Goal: Feedback & Contribution: Contribute content

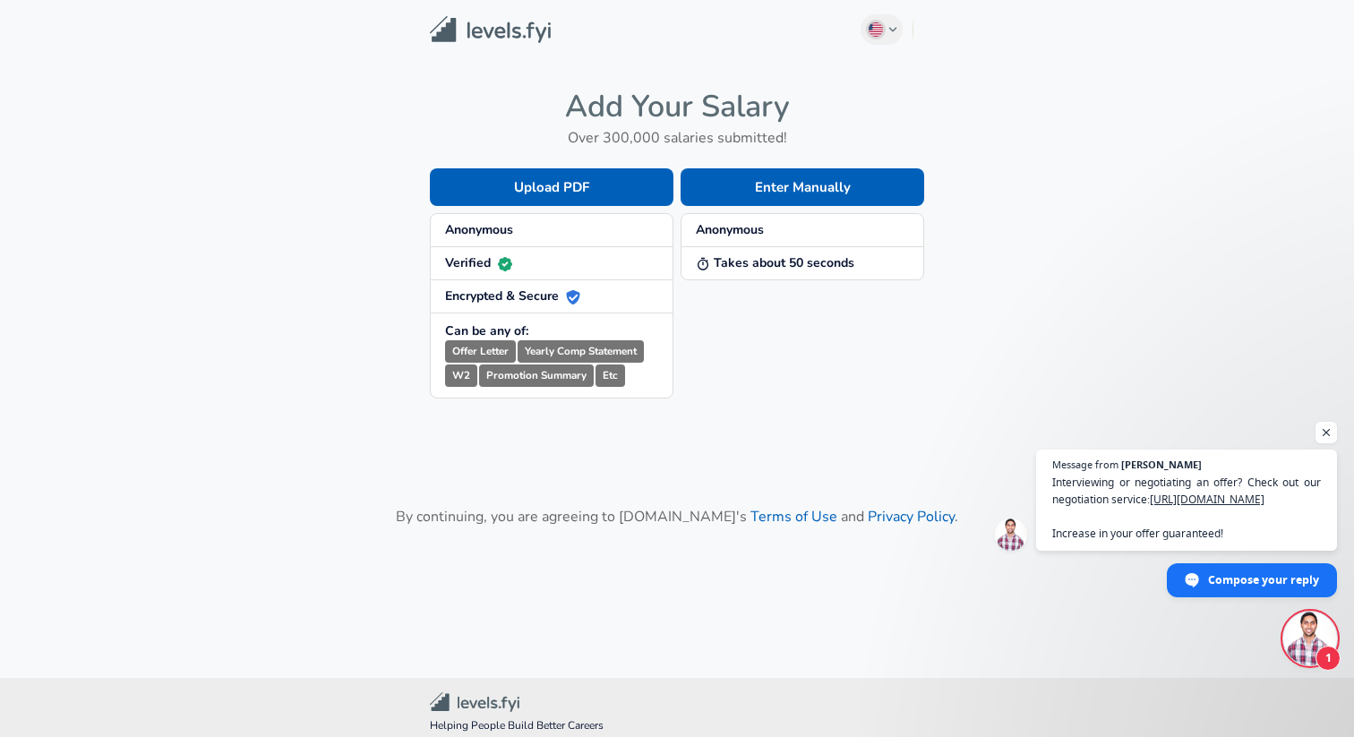
click at [507, 227] on strong "Anonymous" at bounding box center [479, 229] width 68 height 17
click at [521, 232] on span "Anonymous" at bounding box center [551, 230] width 213 height 18
click at [760, 189] on button "Enter Manually" at bounding box center [803, 187] width 244 height 38
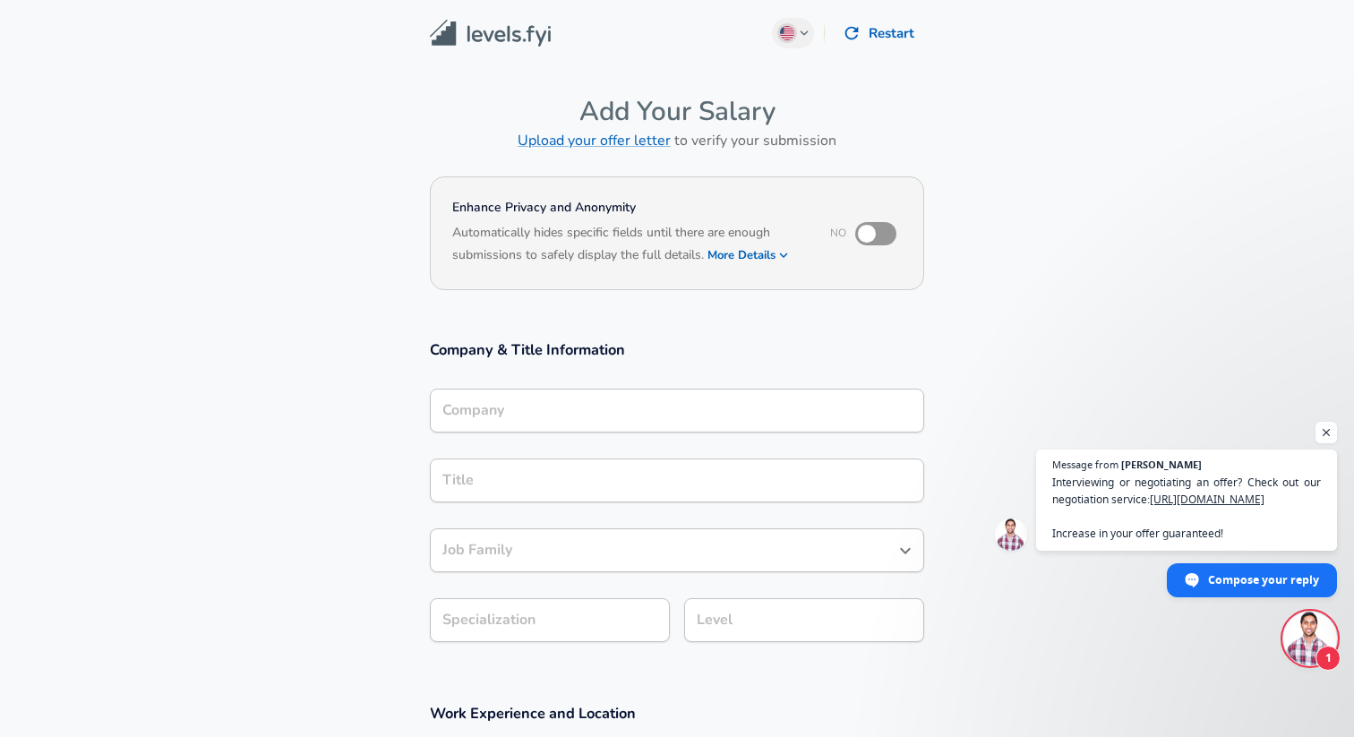
scroll to position [18, 0]
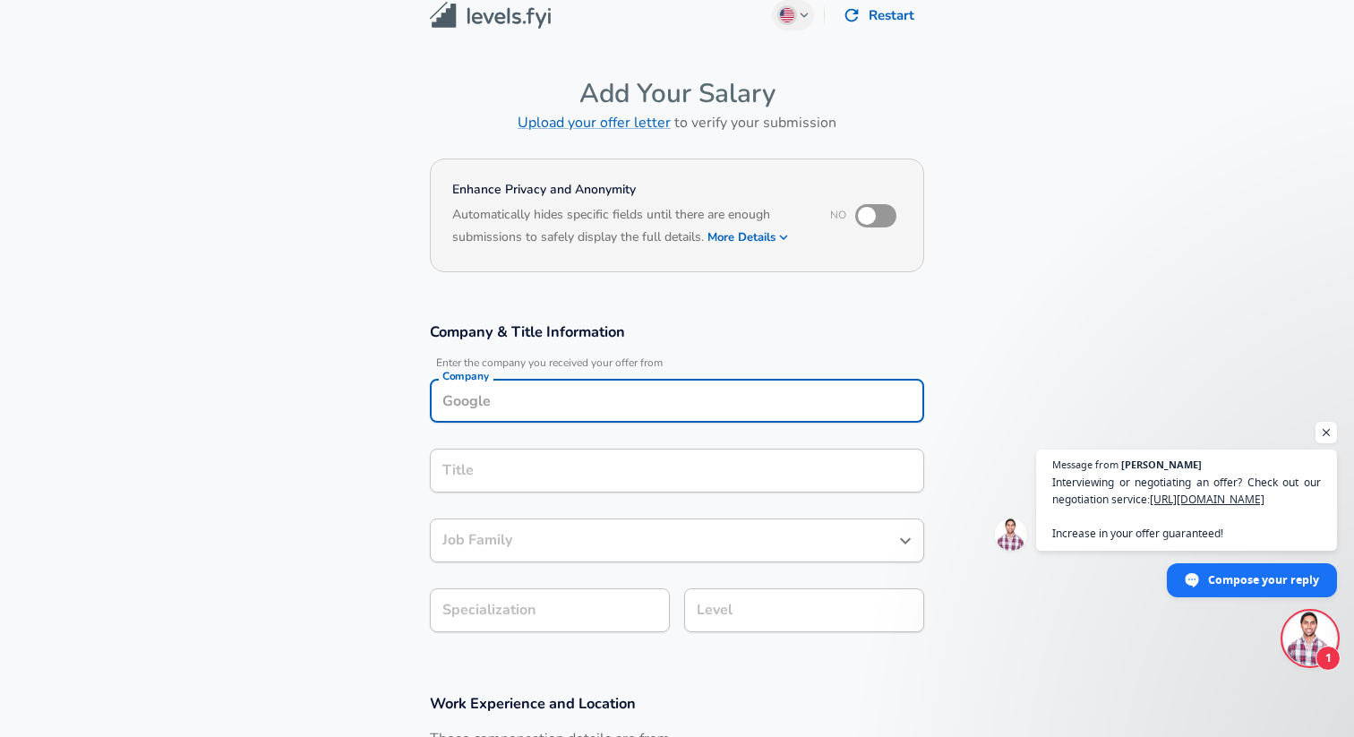
click at [520, 411] on input "Company" at bounding box center [677, 401] width 478 height 28
click at [862, 219] on input "checkbox" at bounding box center [867, 216] width 102 height 34
checkbox input "true"
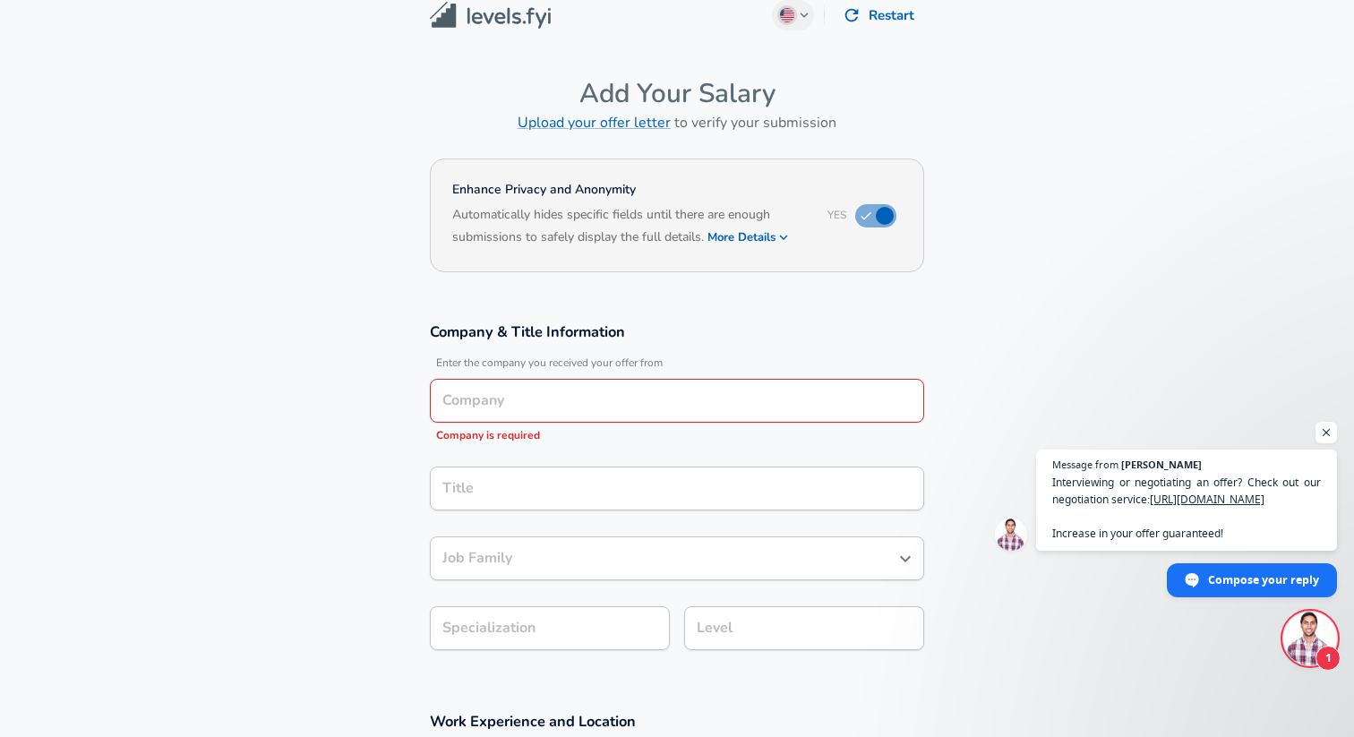
click at [482, 425] on div "Company Company Company is required" at bounding box center [677, 412] width 494 height 66
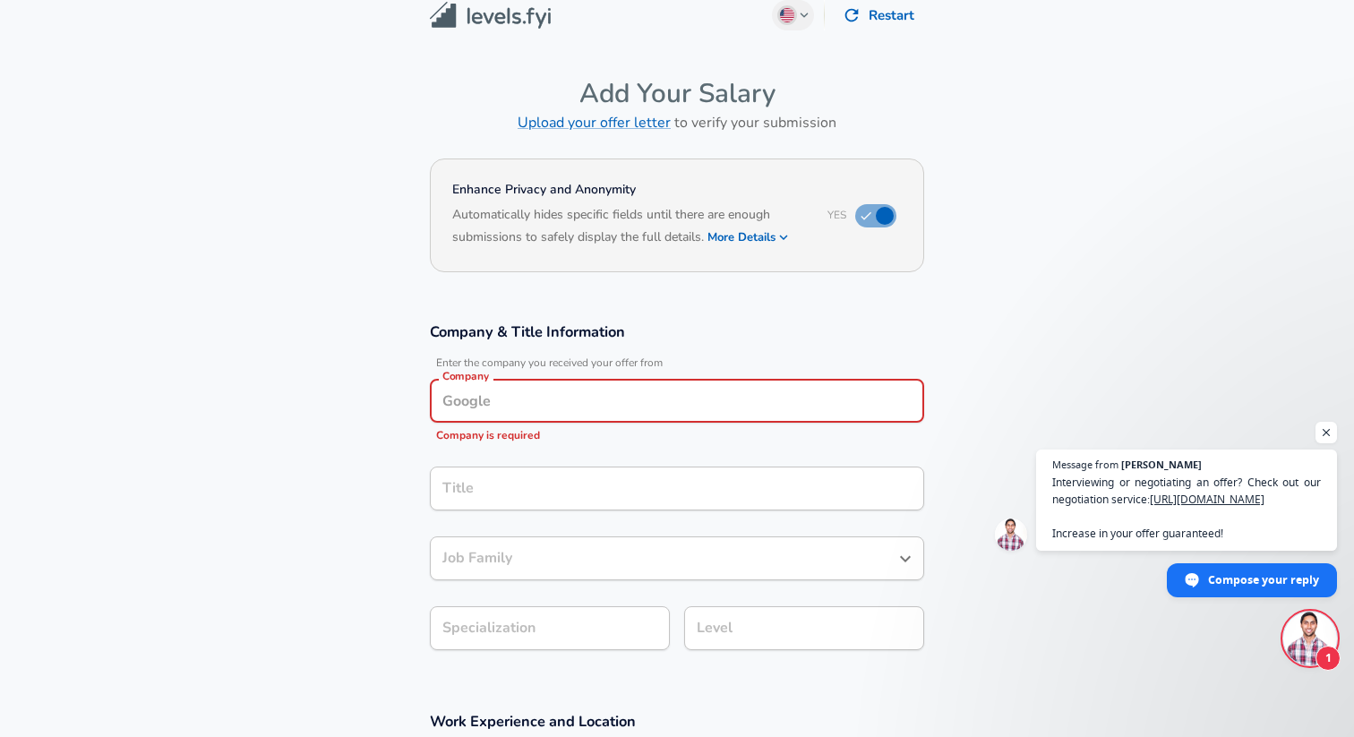
click at [468, 406] on input "Company" at bounding box center [677, 401] width 478 height 28
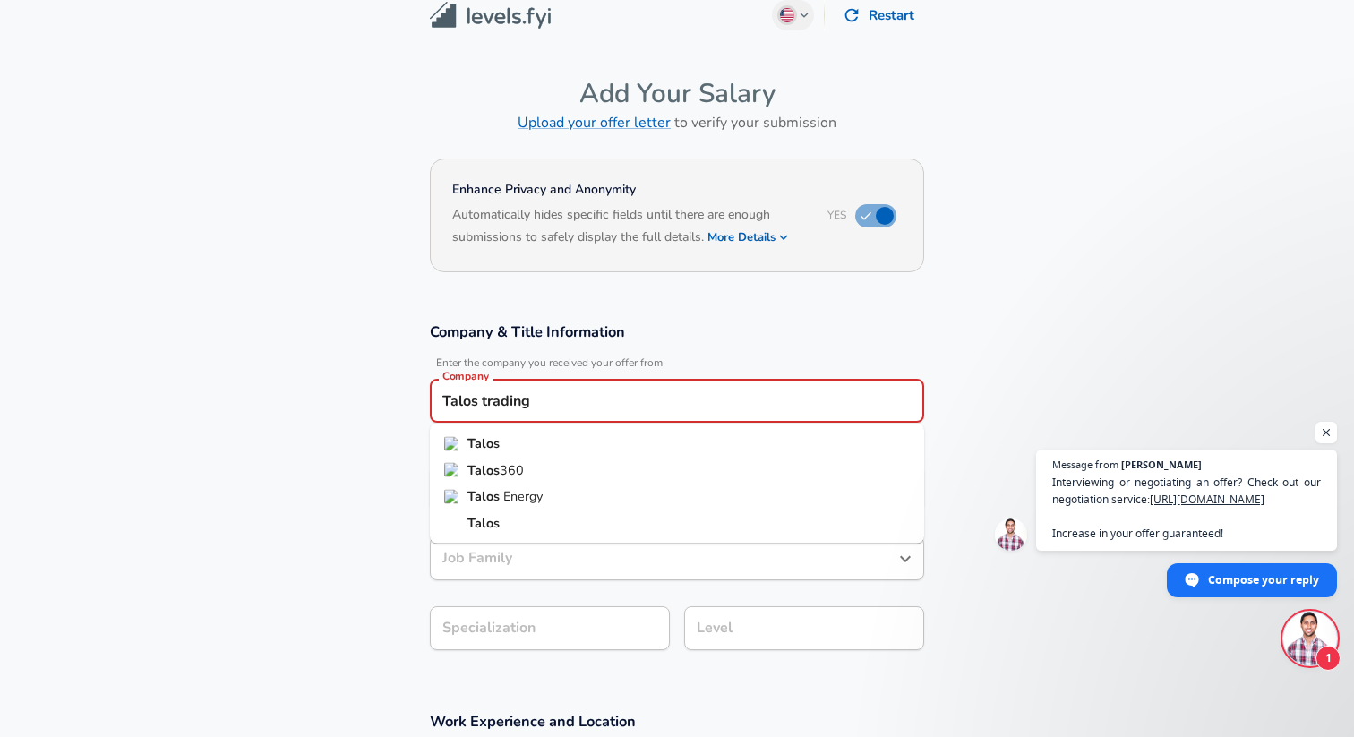
scroll to position [0, 0]
click at [482, 438] on strong "Talos" at bounding box center [484, 443] width 32 height 18
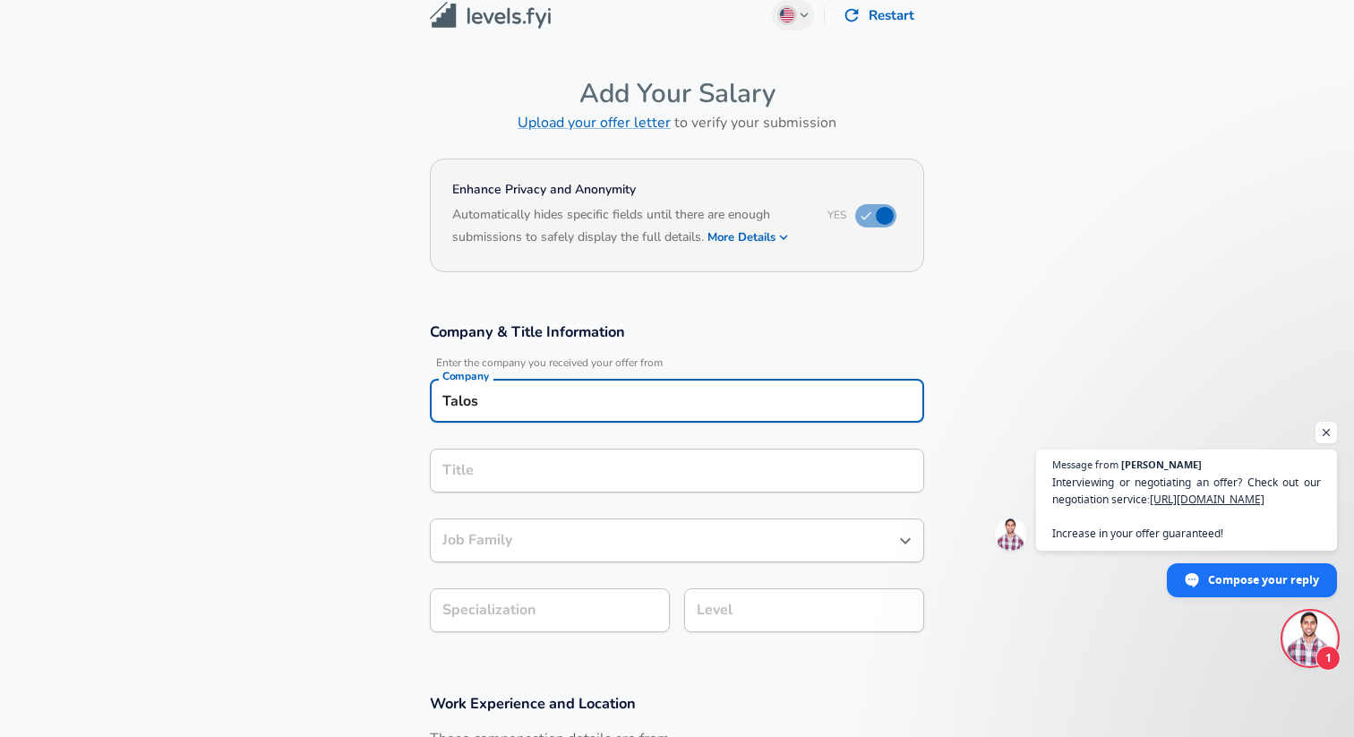
type input "Talos"
click at [477, 474] on input "Title" at bounding box center [677, 471] width 478 height 28
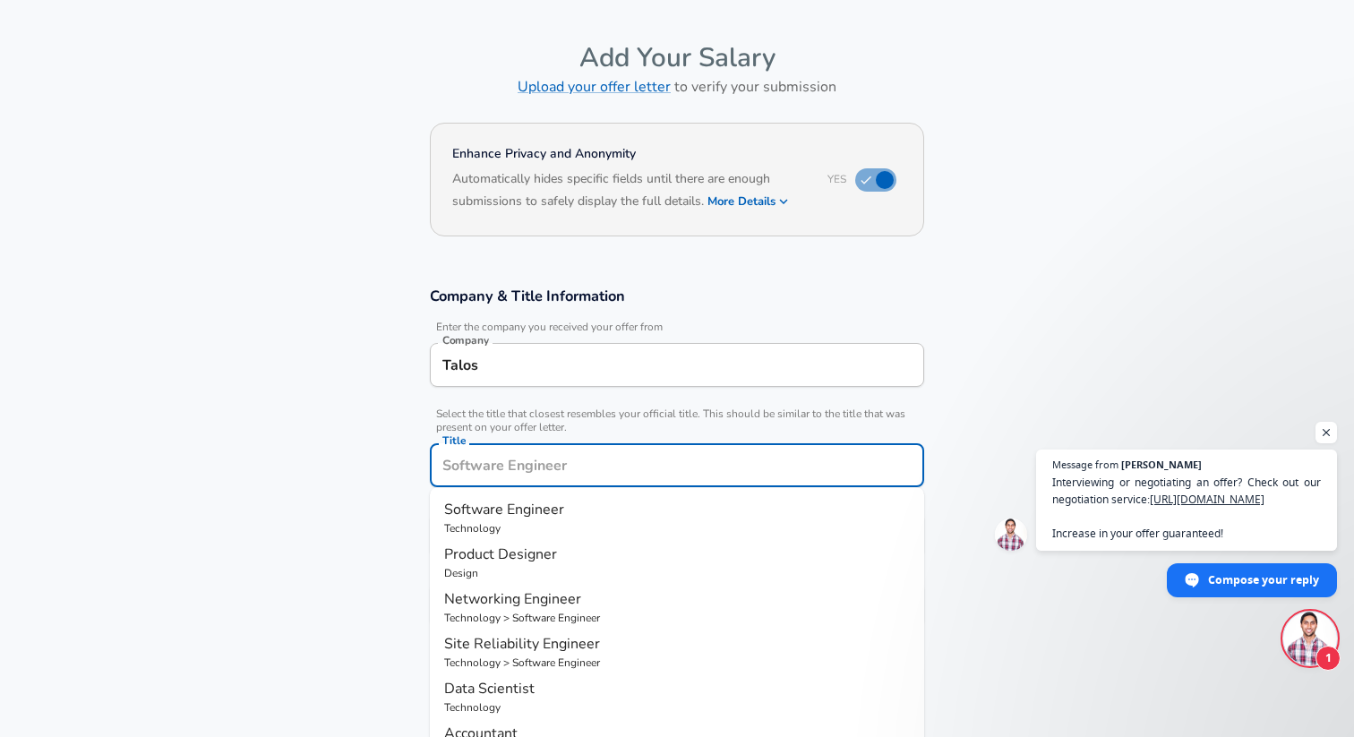
click at [465, 509] on span "Software Engineer" at bounding box center [504, 510] width 120 height 20
type input "Software Engineer"
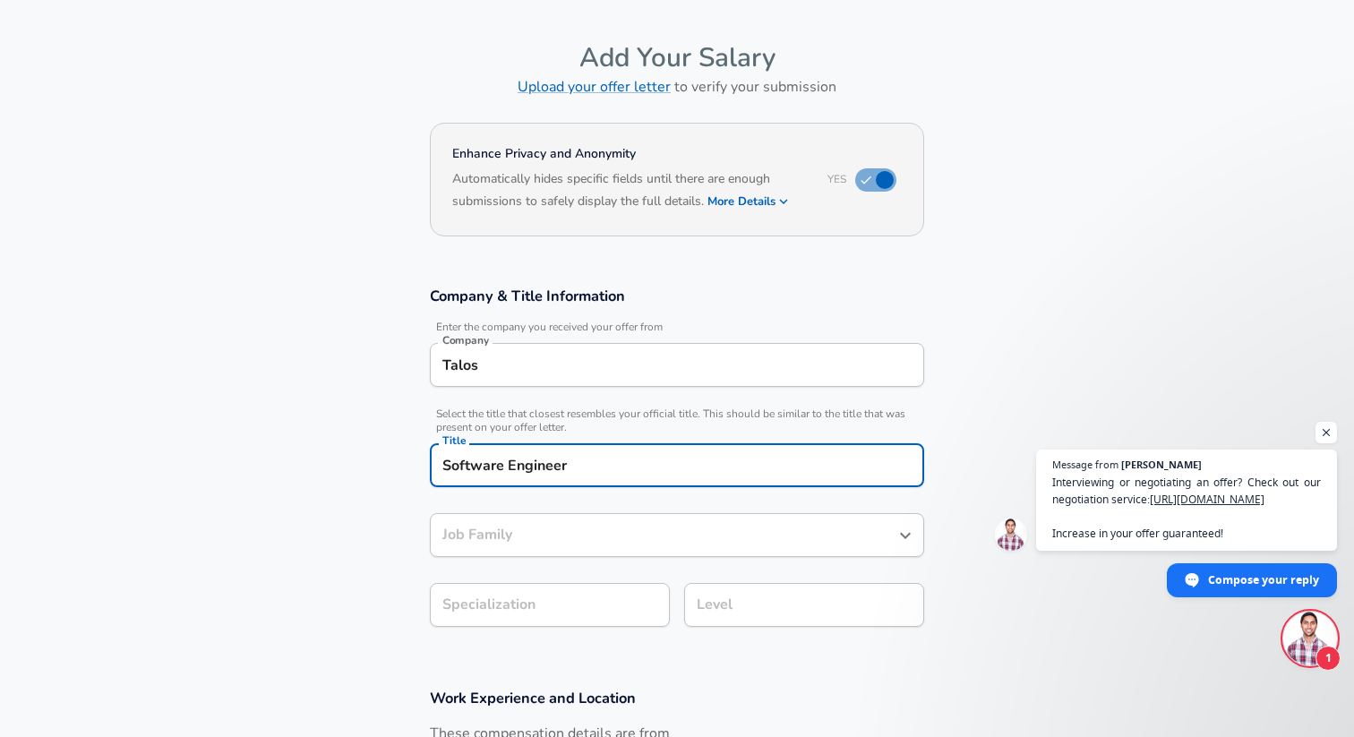
type input "Software Engineer"
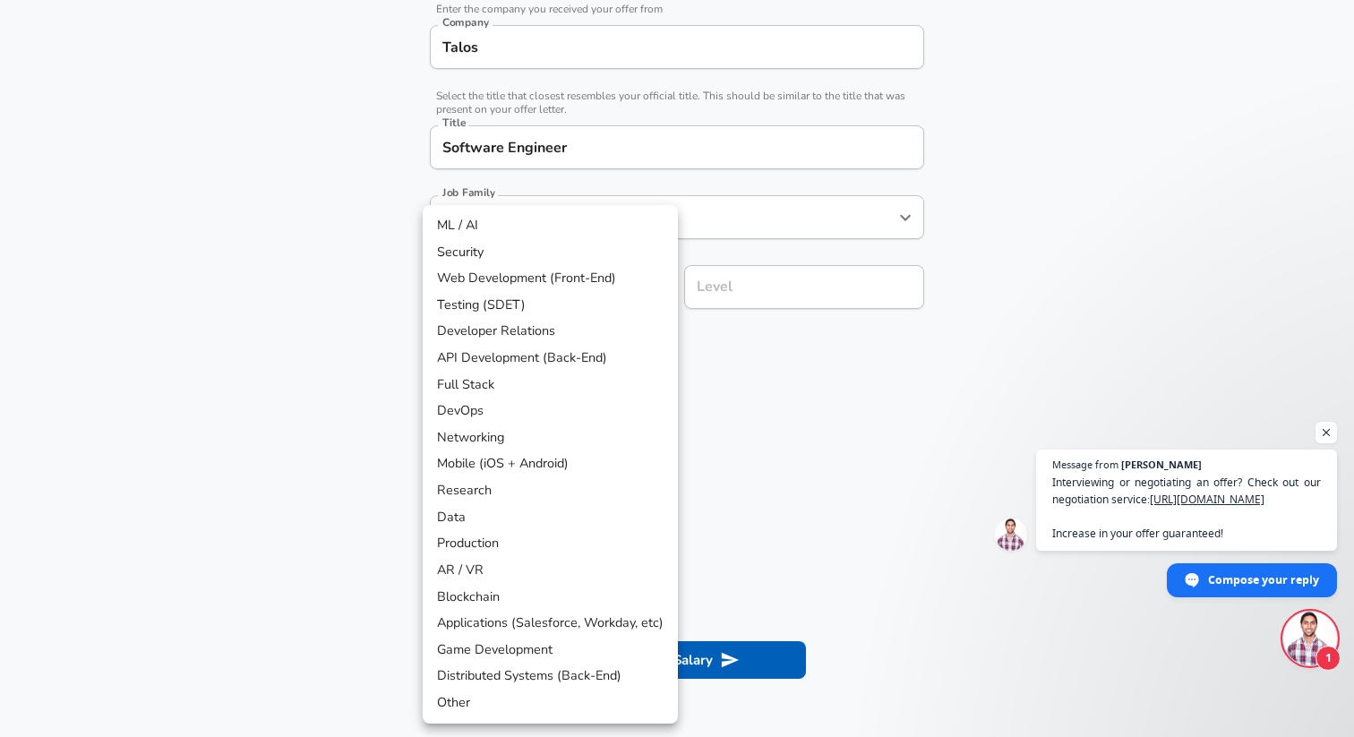
scroll to position [425, 0]
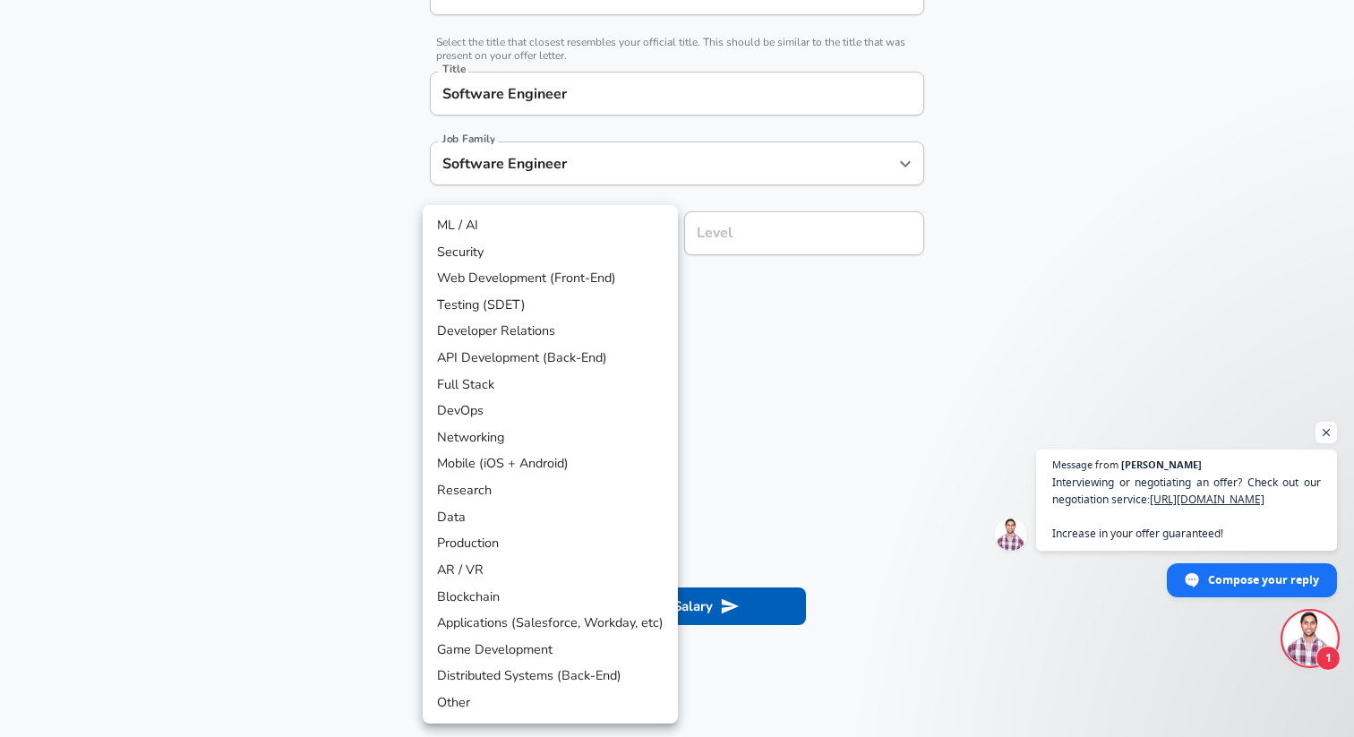
click at [502, 357] on li "API Development (Back-End)" at bounding box center [550, 358] width 255 height 27
type input "API Development (Back-End)"
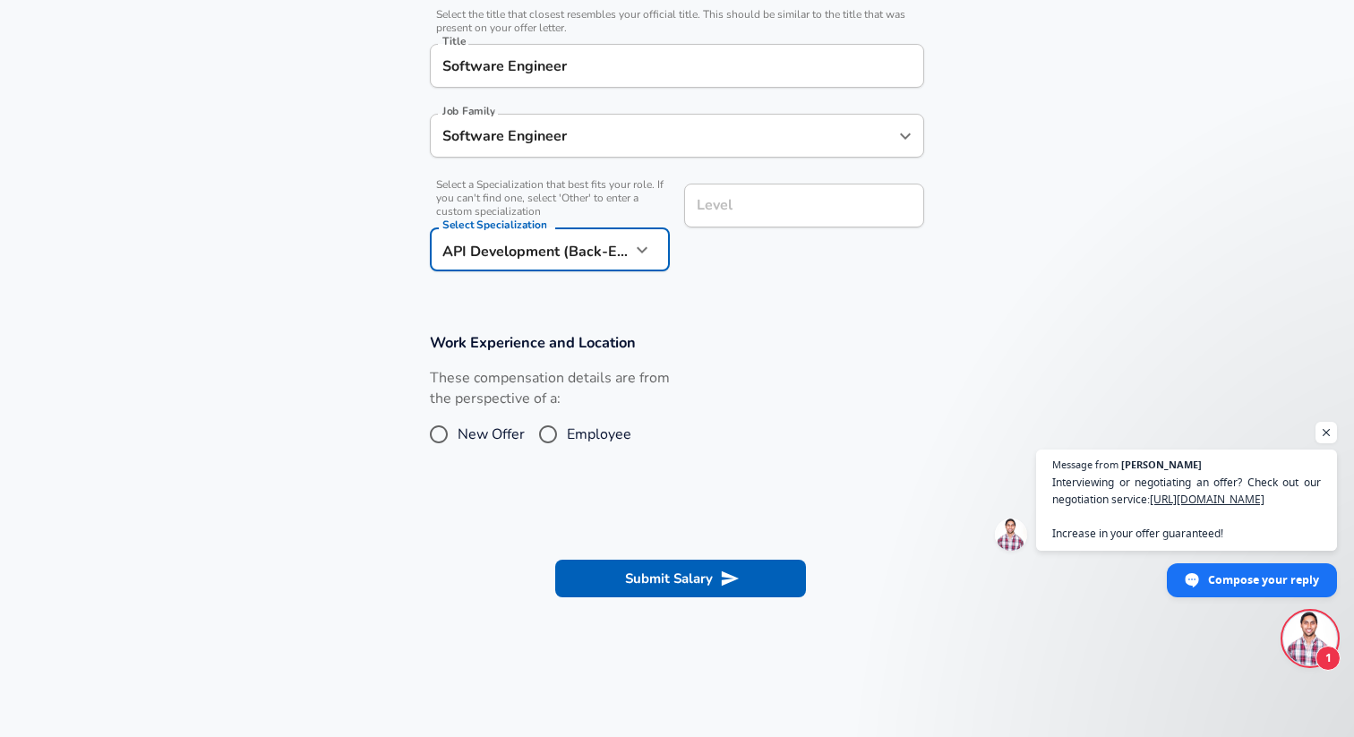
scroll to position [489, 0]
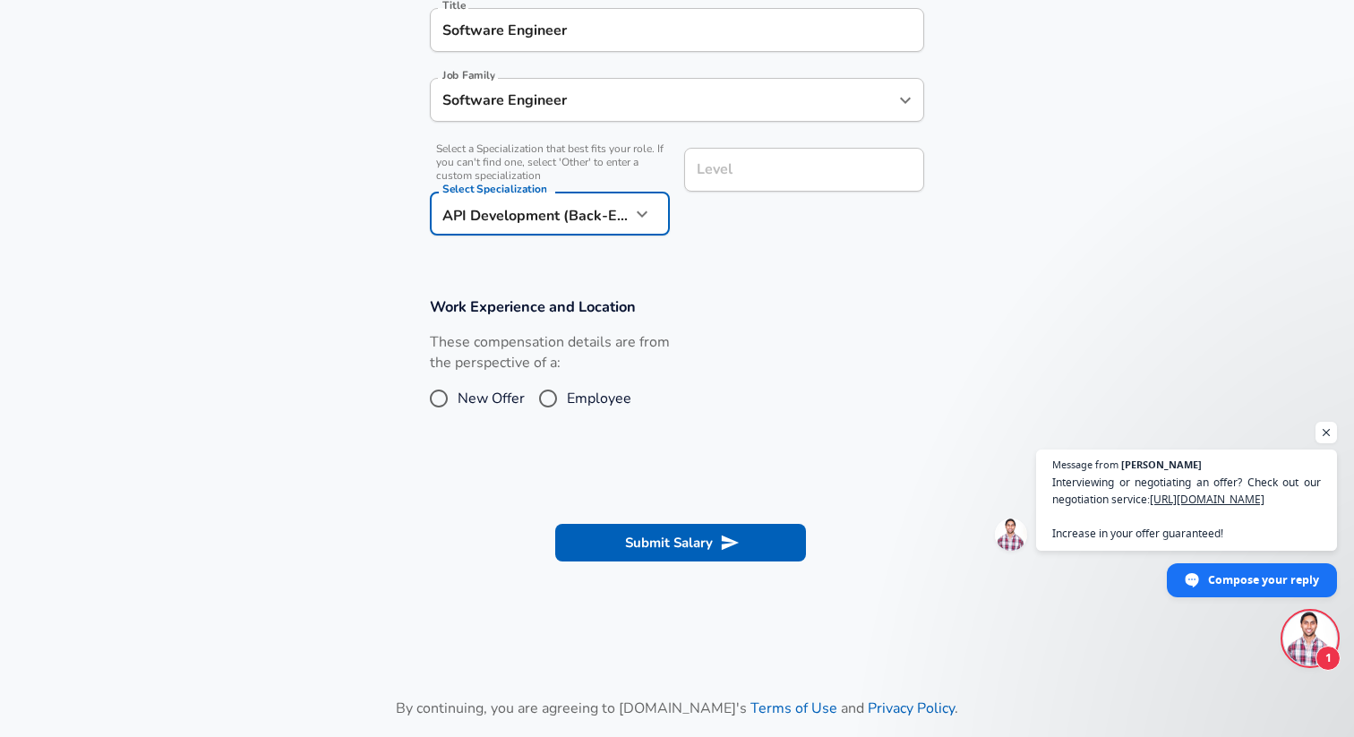
click at [727, 192] on div "Level" at bounding box center [804, 170] width 240 height 44
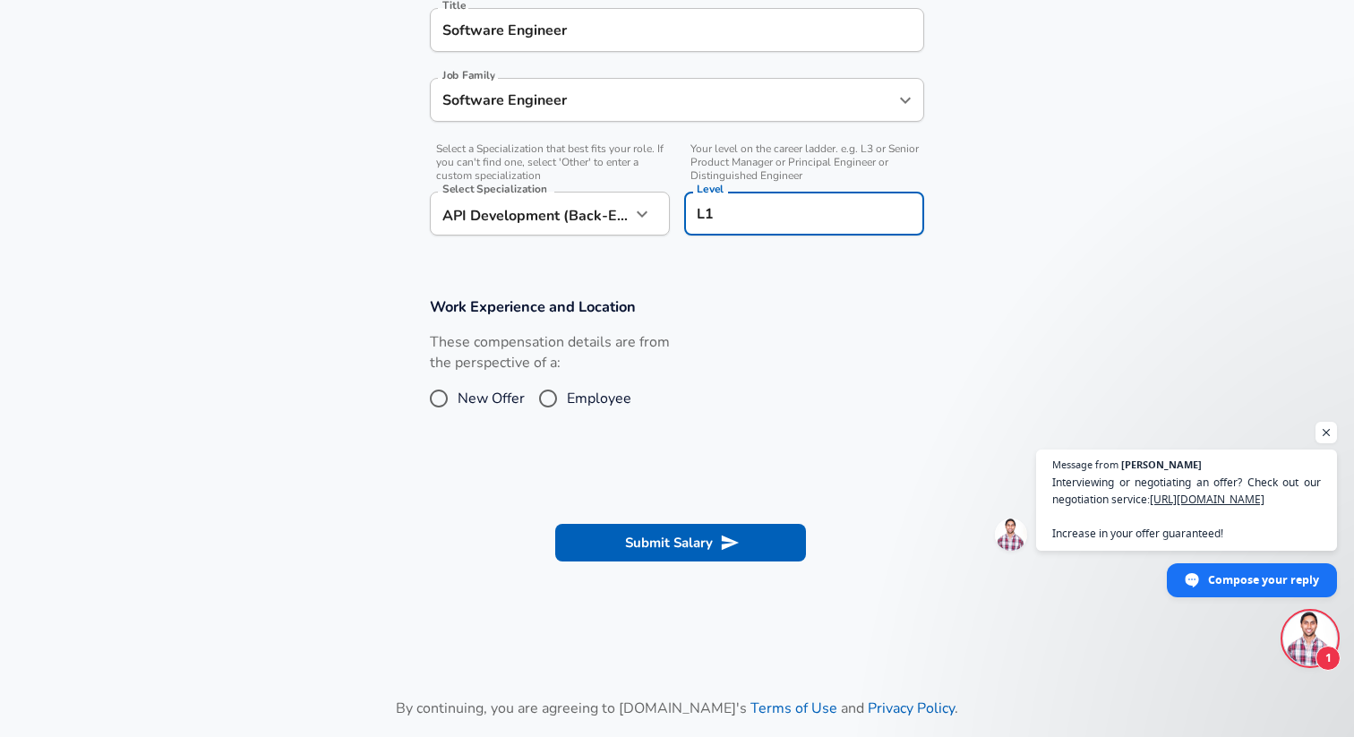
type input "L1"
click at [781, 285] on section "Work Experience and Location These compensation details are from the perspectiv…" at bounding box center [677, 365] width 1354 height 179
click at [449, 398] on input "New Offer" at bounding box center [439, 398] width 38 height 29
radio input "true"
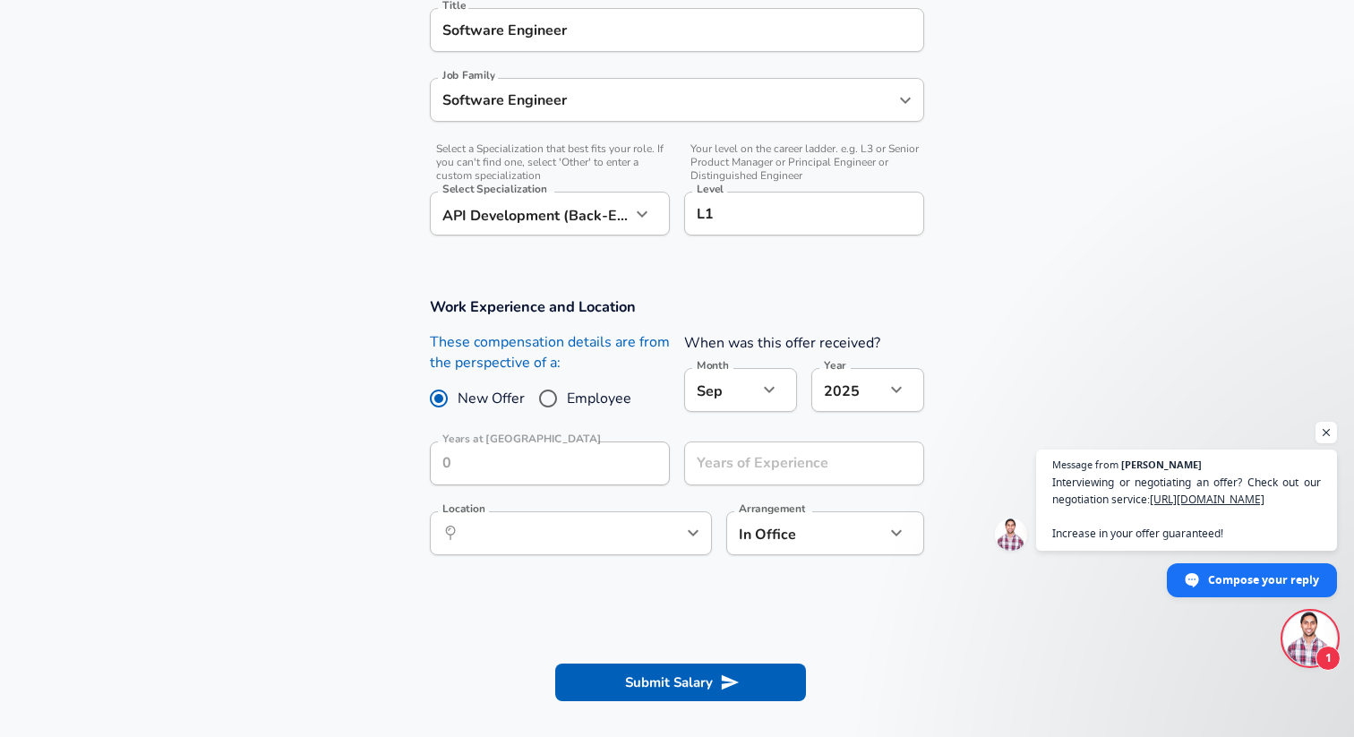
click at [543, 399] on input "Employee" at bounding box center [548, 398] width 38 height 29
radio input "true"
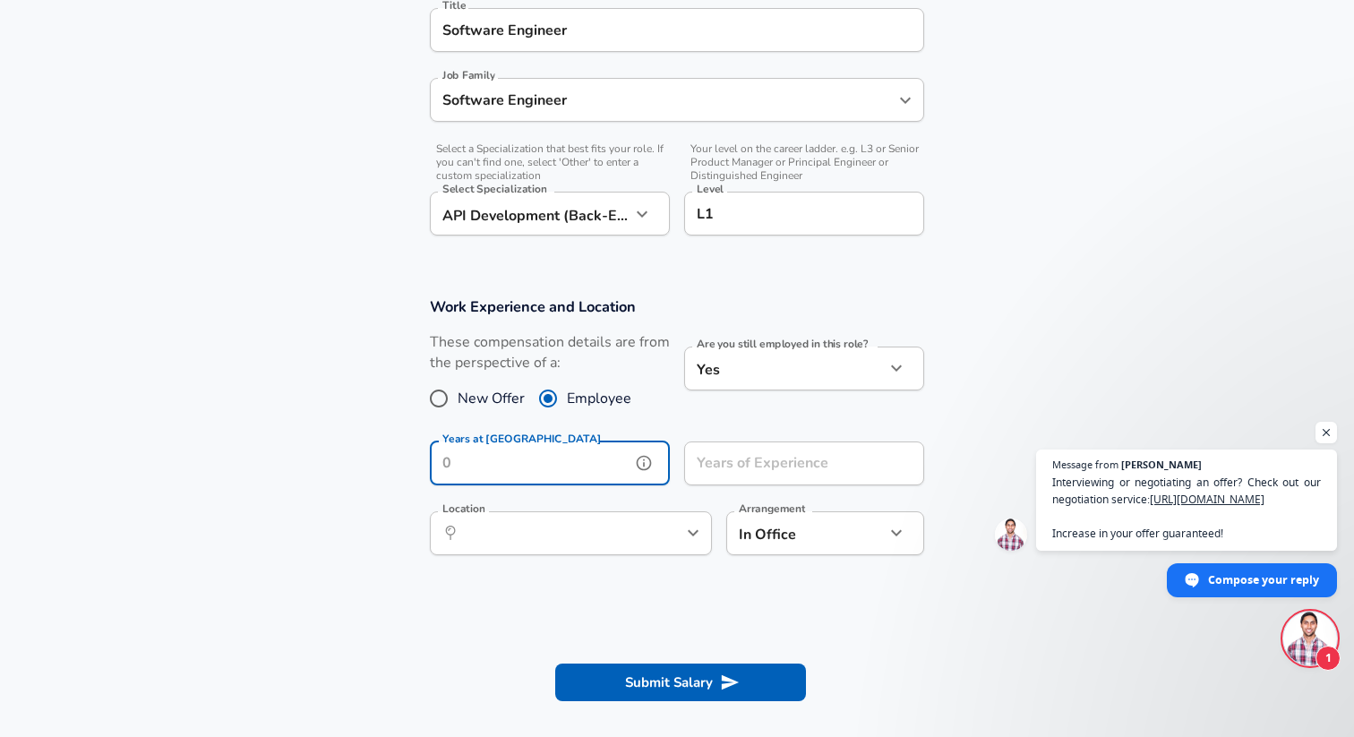
click at [546, 477] on input "Years at [GEOGRAPHIC_DATA]" at bounding box center [530, 464] width 201 height 44
type input "0"
click at [782, 476] on input "Years of Experience" at bounding box center [784, 464] width 201 height 44
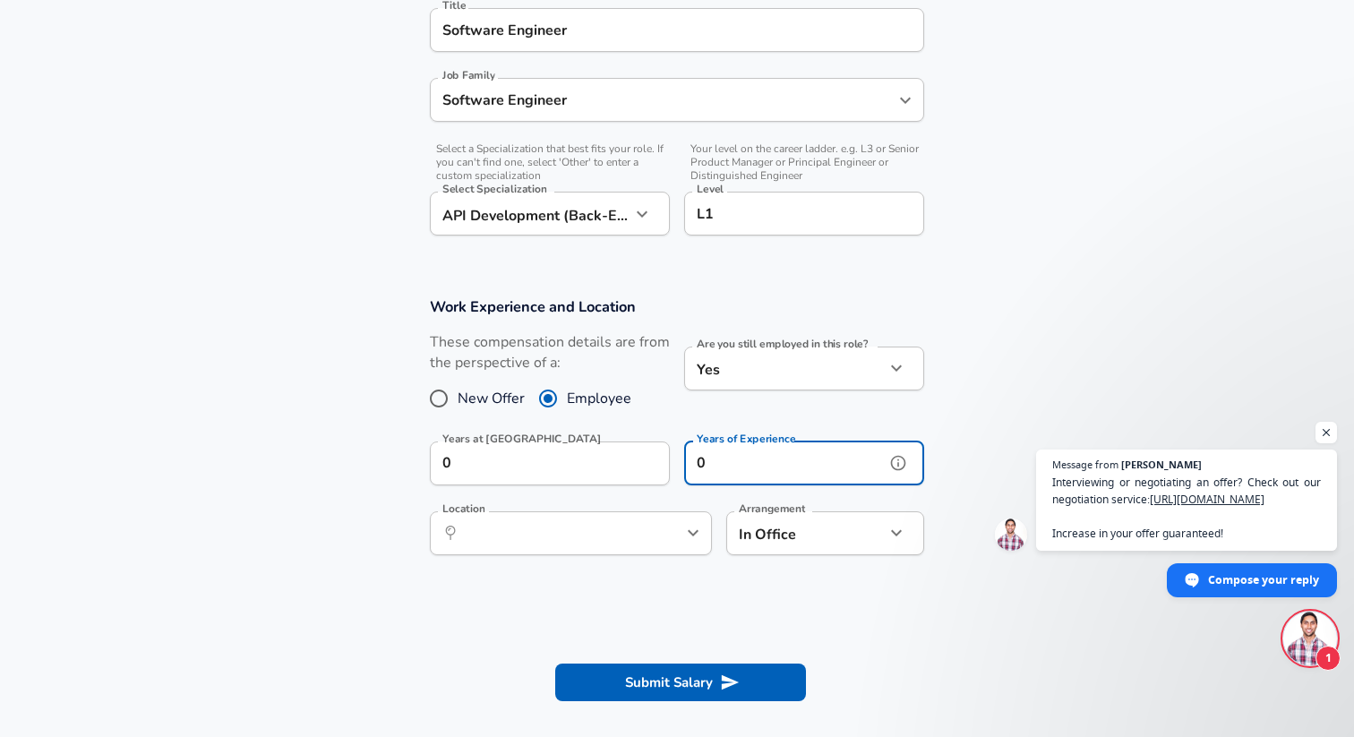
click at [640, 548] on div "​ Location" at bounding box center [571, 533] width 282 height 44
type input "0"
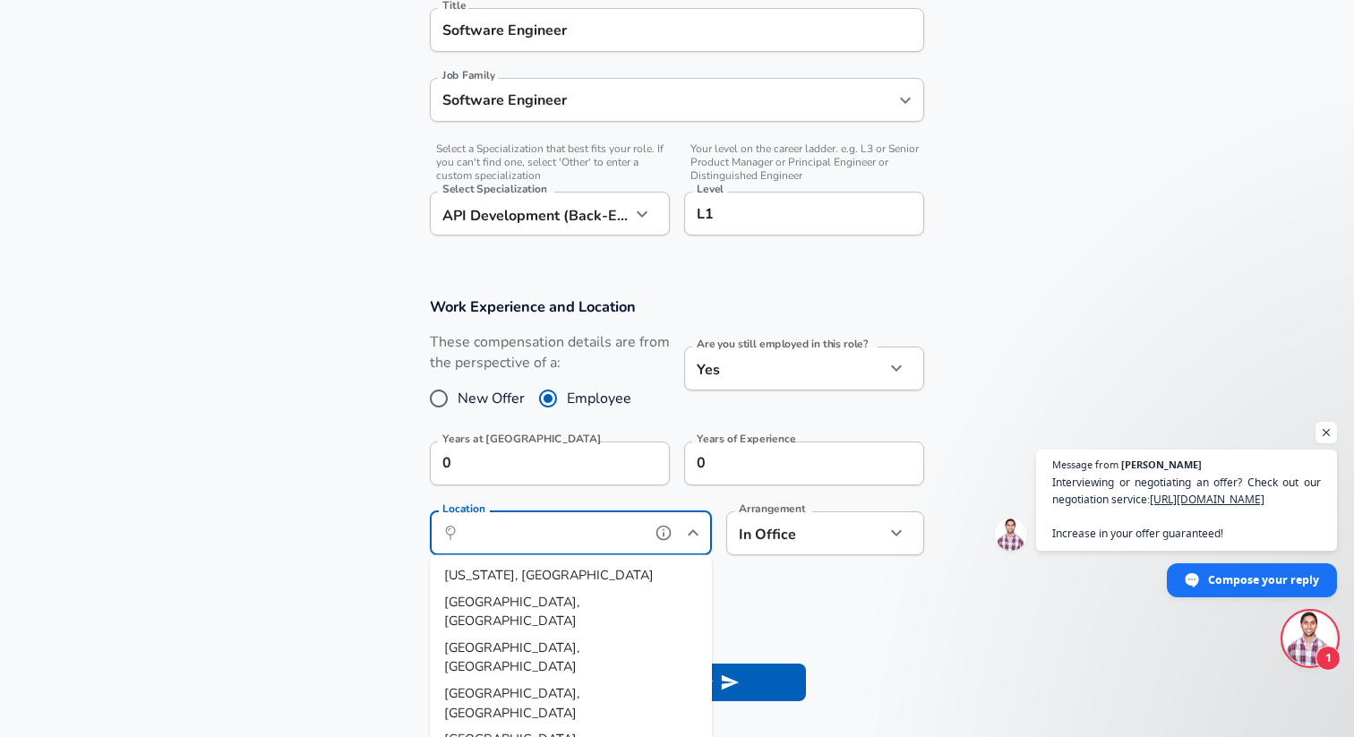
click at [536, 568] on li "[US_STATE], [GEOGRAPHIC_DATA]" at bounding box center [571, 576] width 282 height 27
type input "[US_STATE], [GEOGRAPHIC_DATA]"
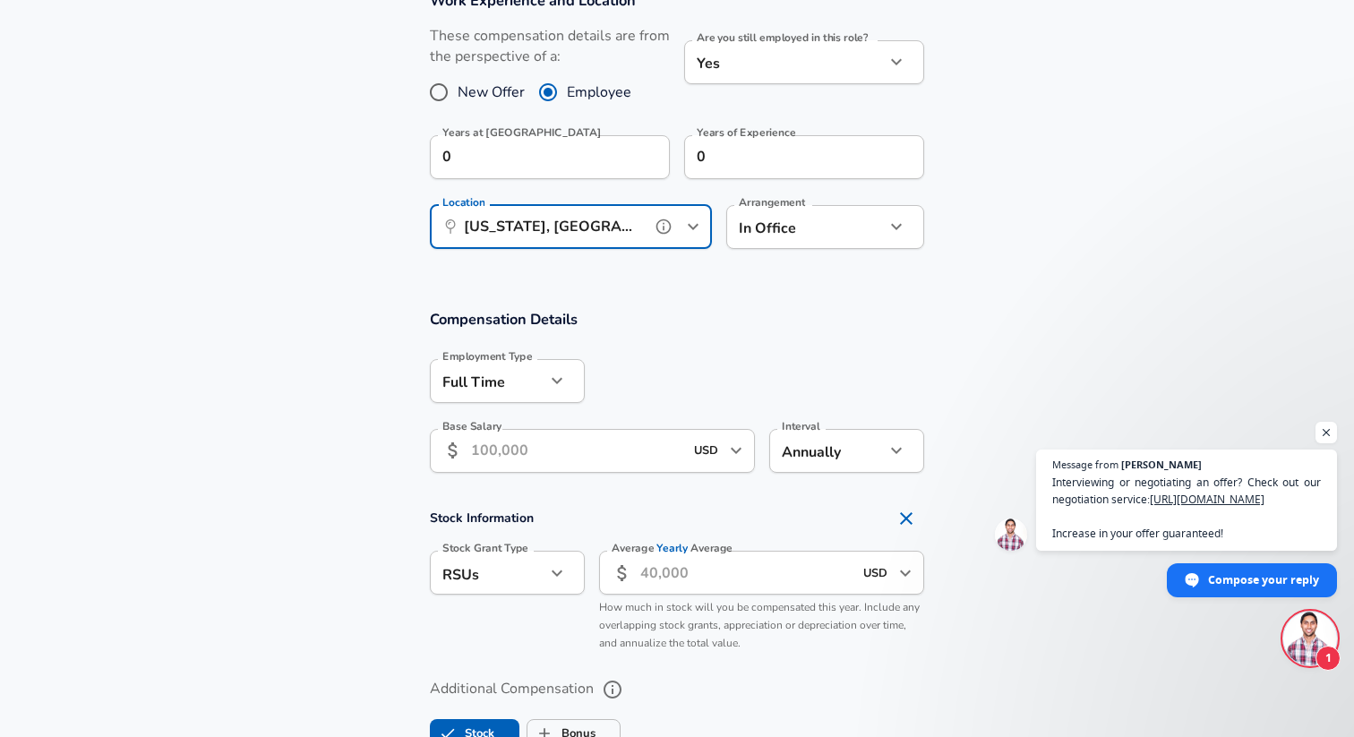
scroll to position [873, 0]
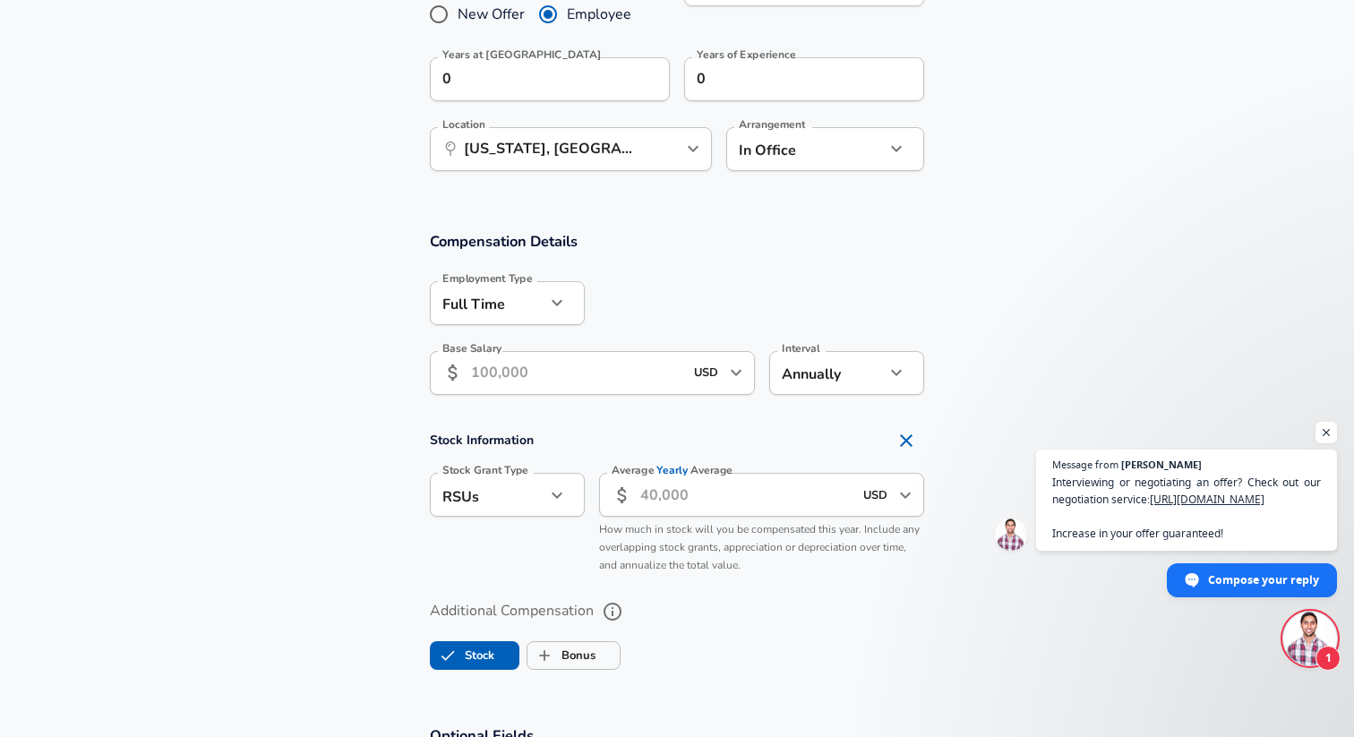
click at [542, 385] on input "Base Salary" at bounding box center [577, 373] width 212 height 44
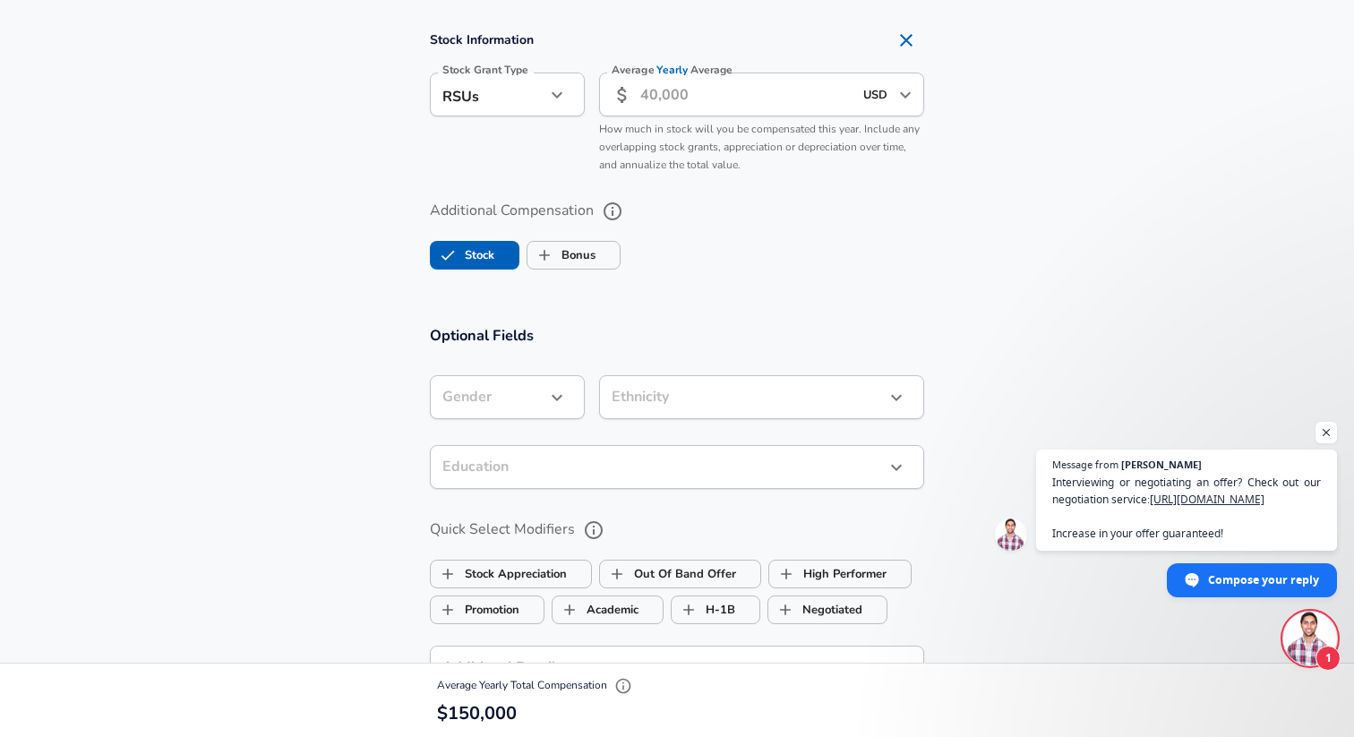
scroll to position [1299, 0]
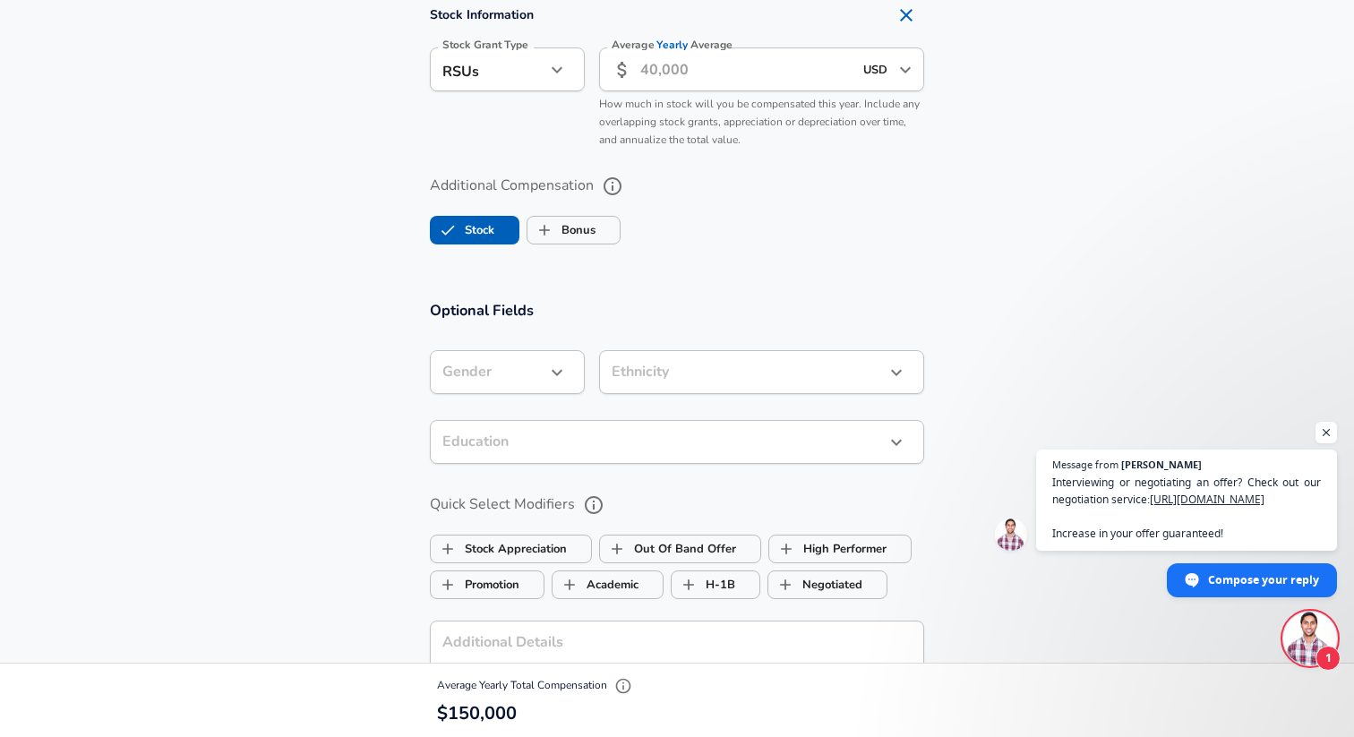
type input "150,000"
click at [469, 226] on label "Stock" at bounding box center [463, 230] width 64 height 34
checkbox input "false"
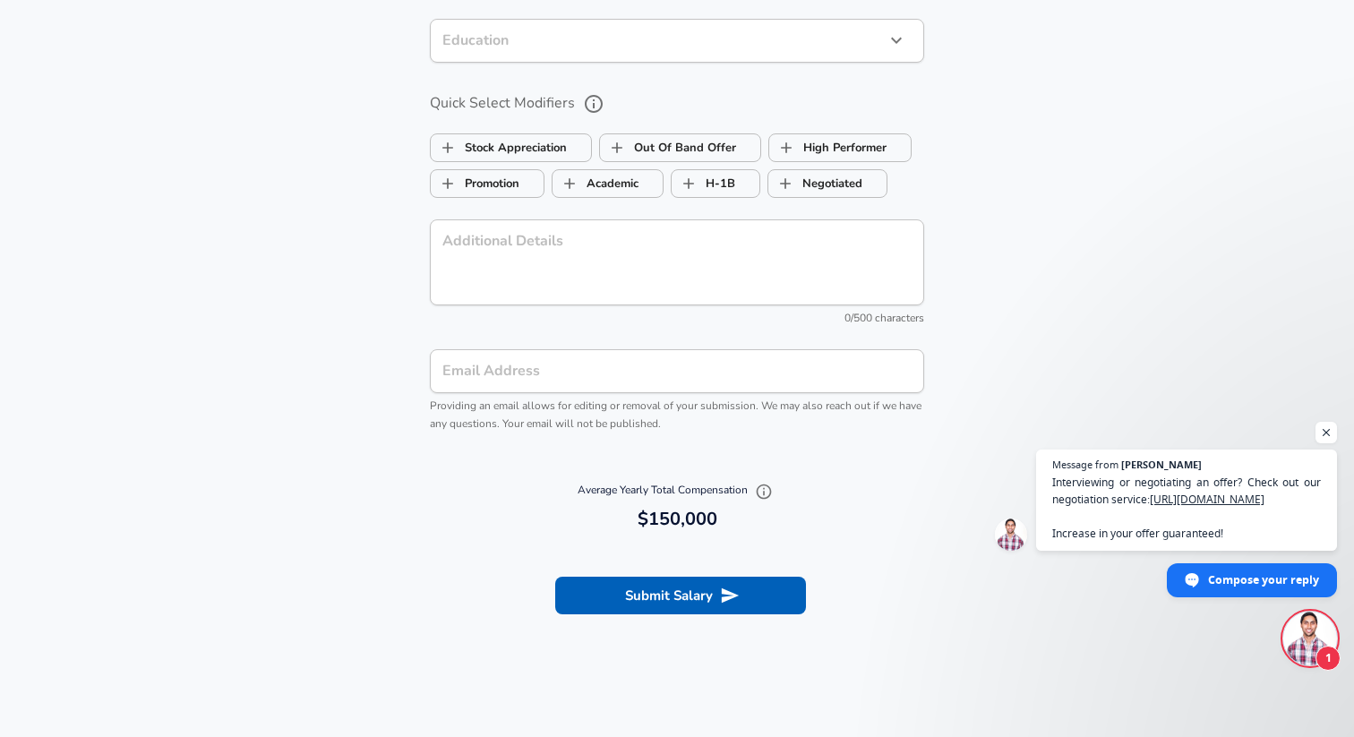
scroll to position [1558, 0]
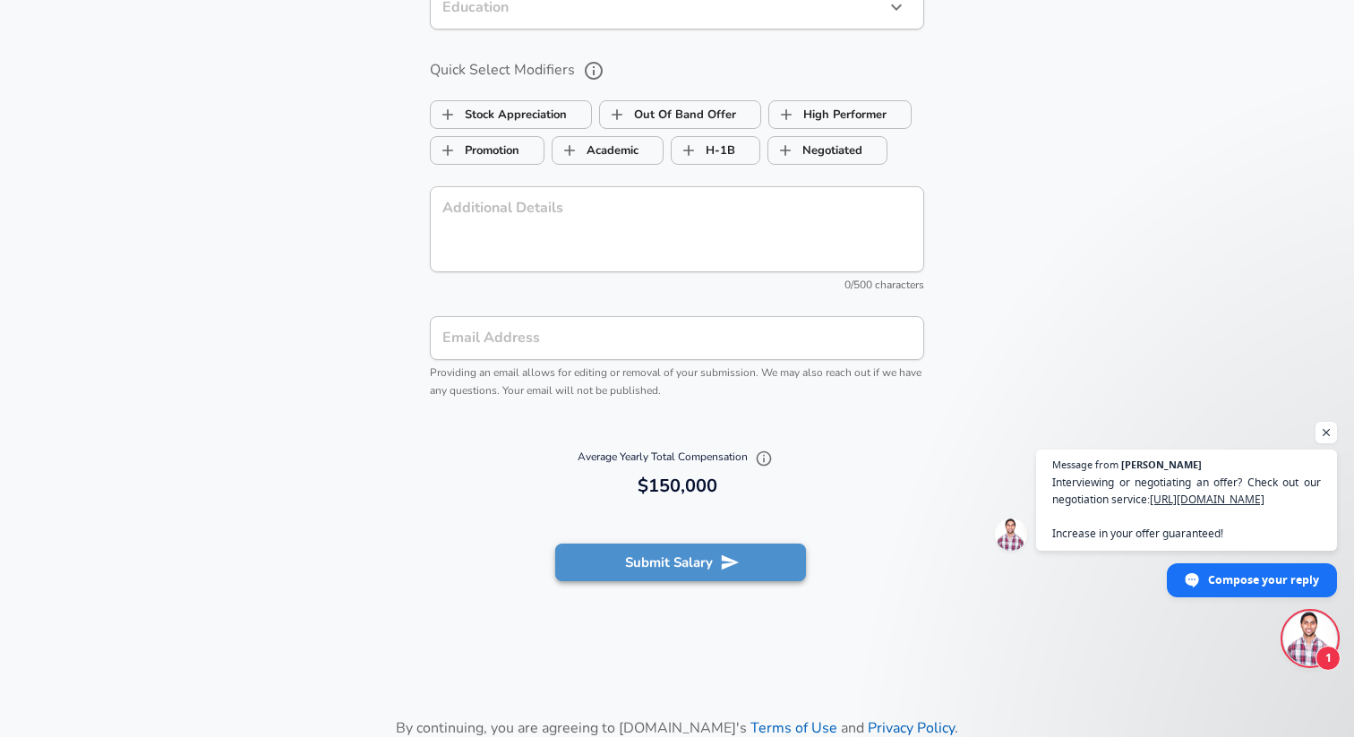
click at [686, 566] on button "Submit Salary" at bounding box center [680, 563] width 251 height 38
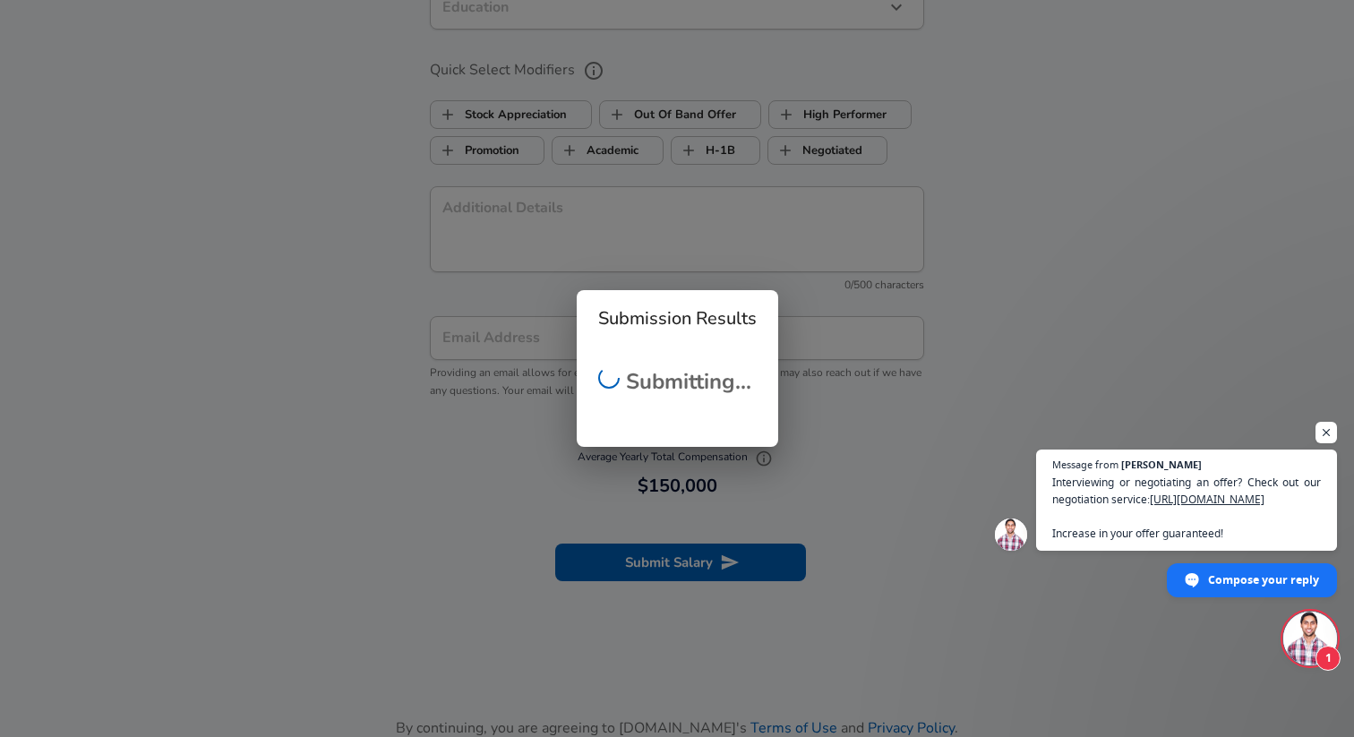
checkbox input "false"
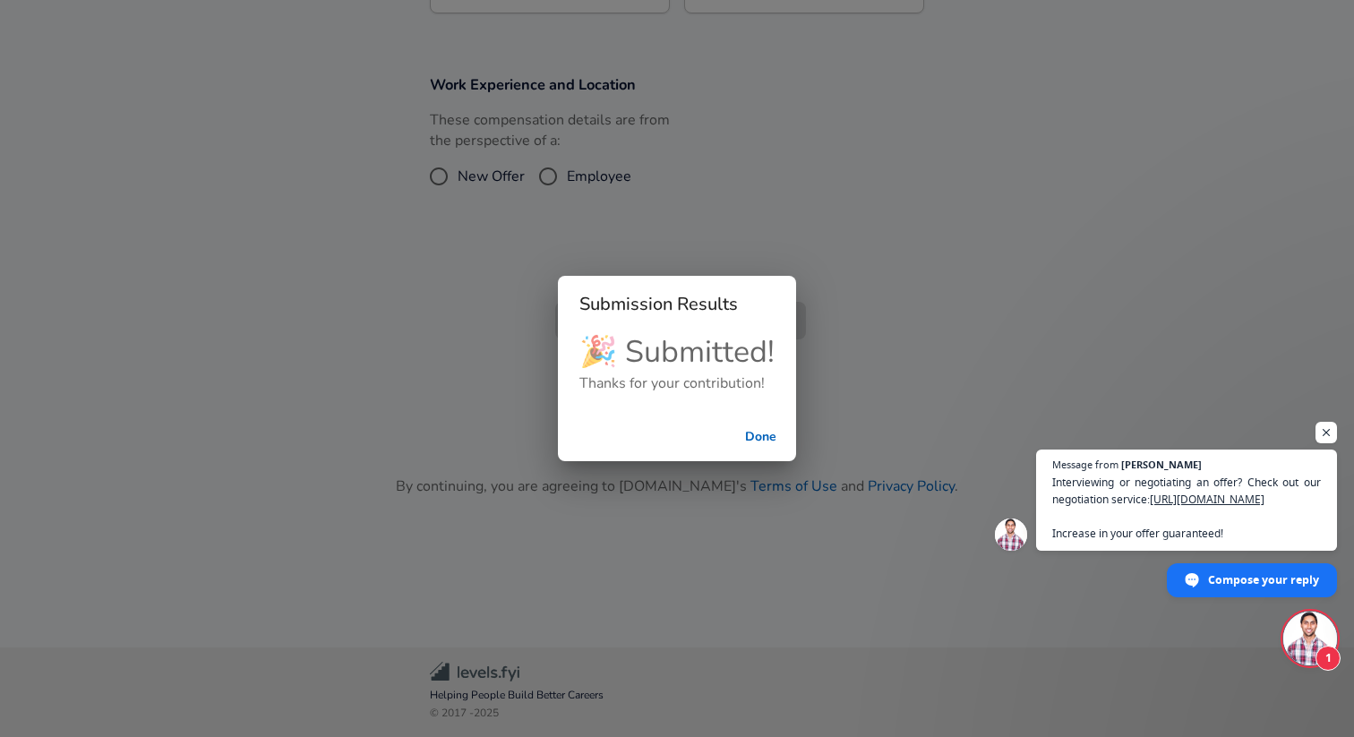
scroll to position [387, 0]
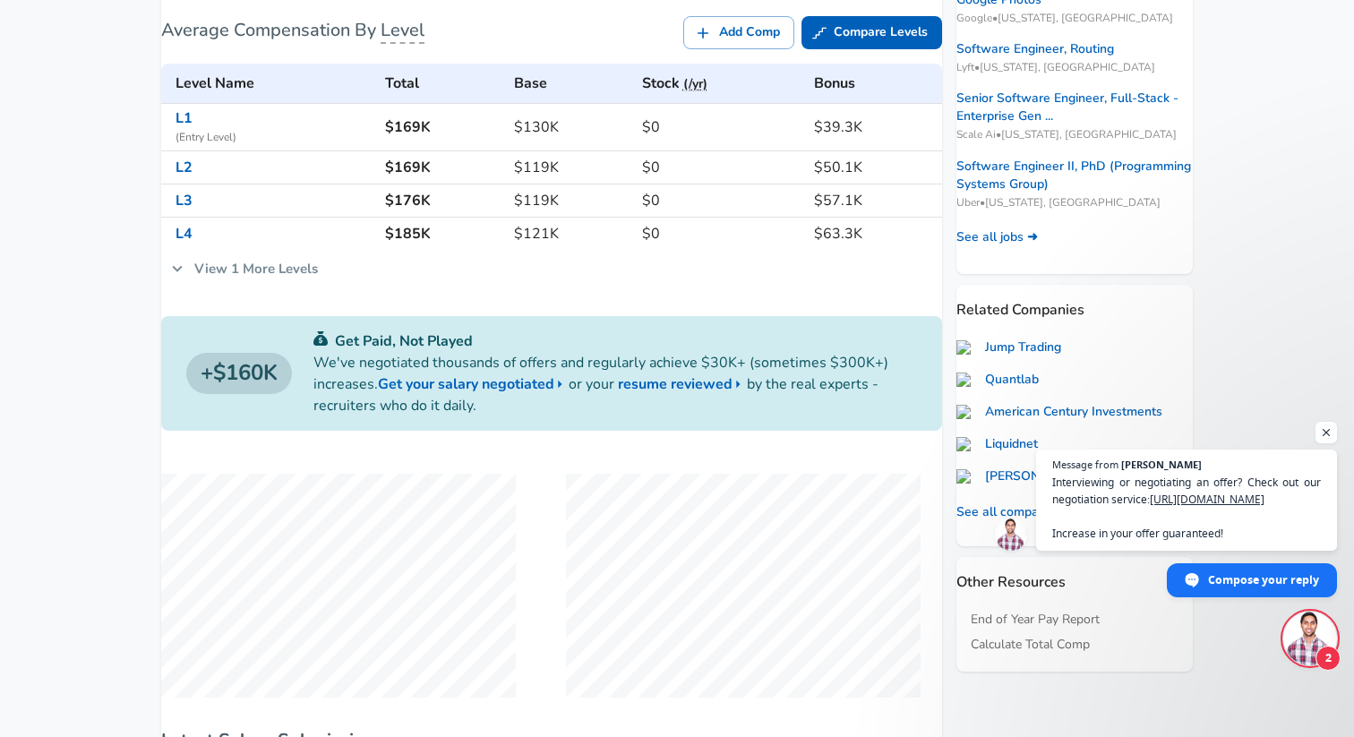
type input "[GEOGRAPHIC_DATA]"
